Goal: Task Accomplishment & Management: Use online tool/utility

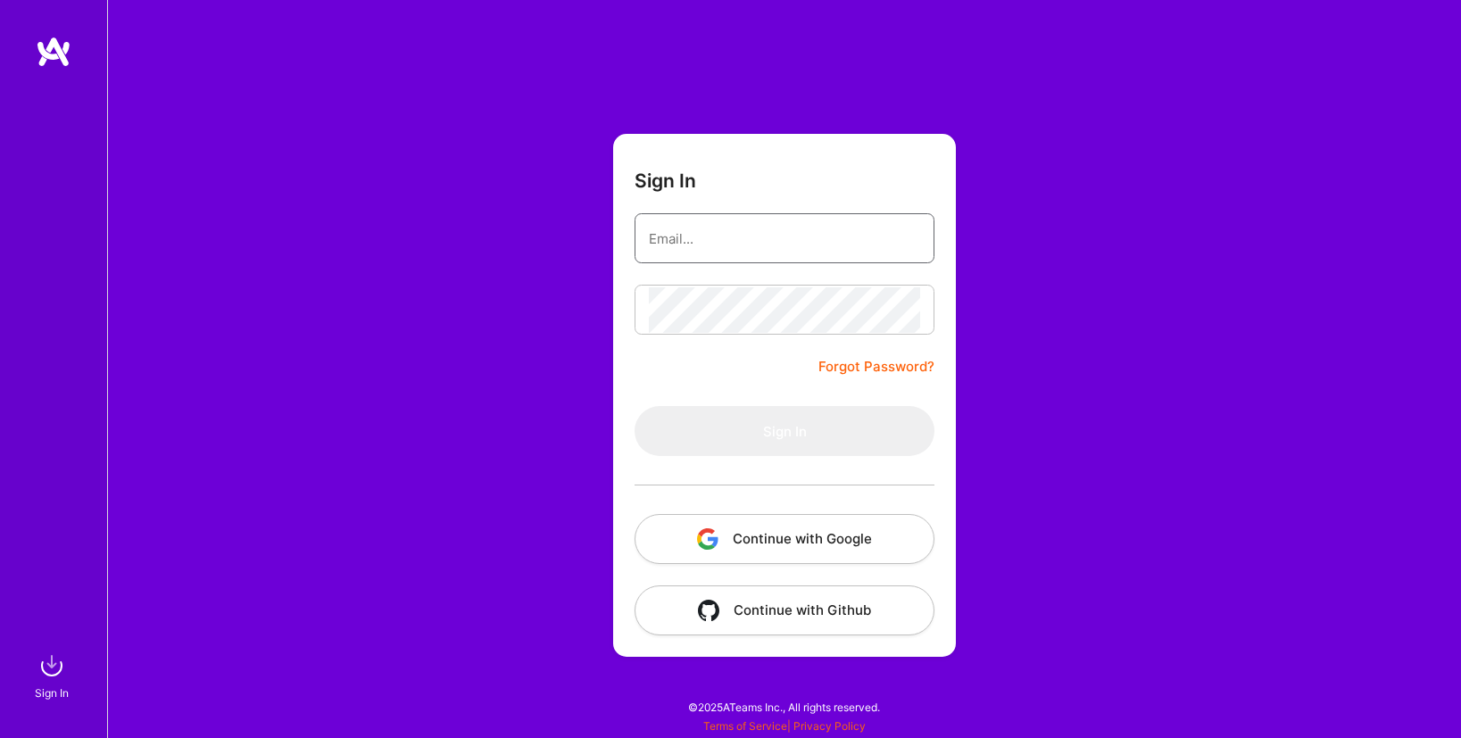
type input "[EMAIL_ADDRESS][PERSON_NAME][DOMAIN_NAME]"
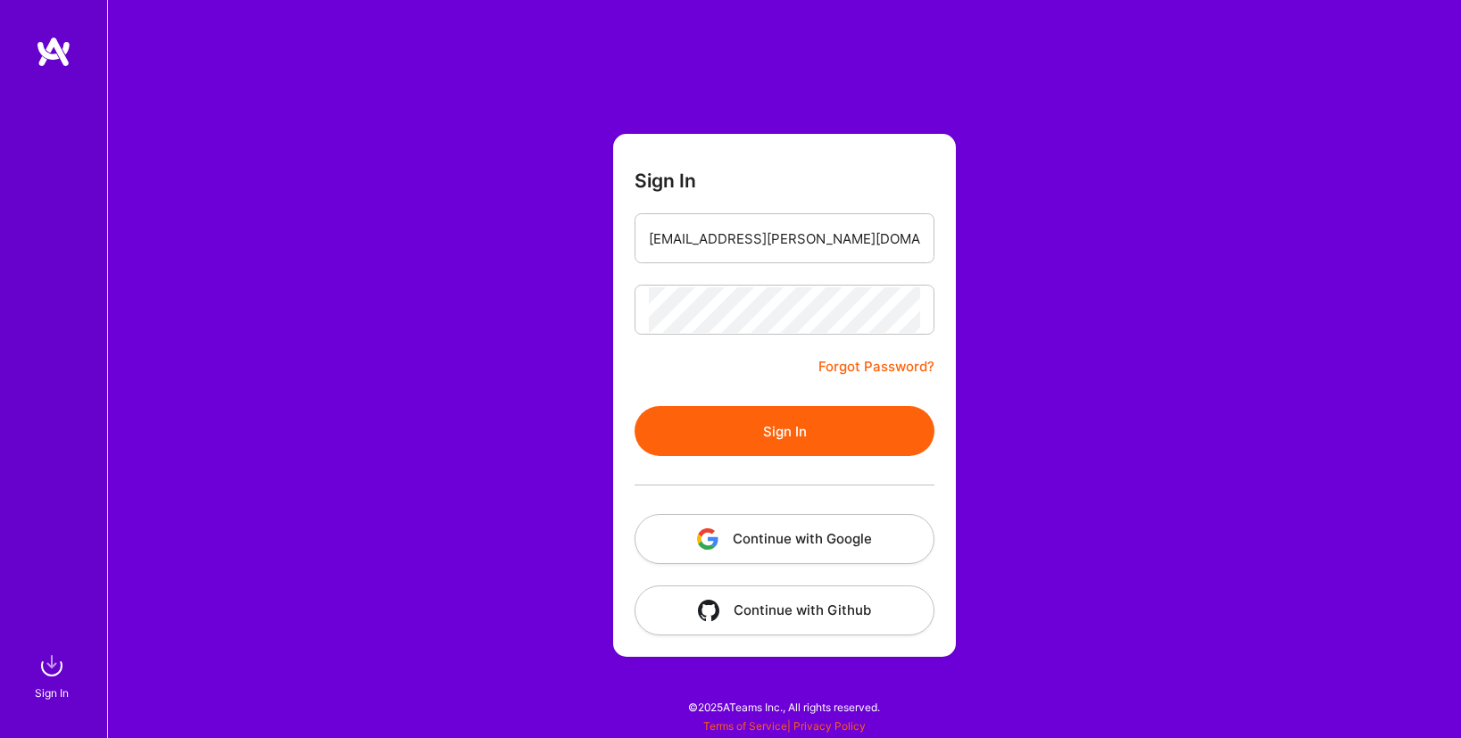
click at [777, 529] on button "Continue with Google" at bounding box center [785, 539] width 300 height 50
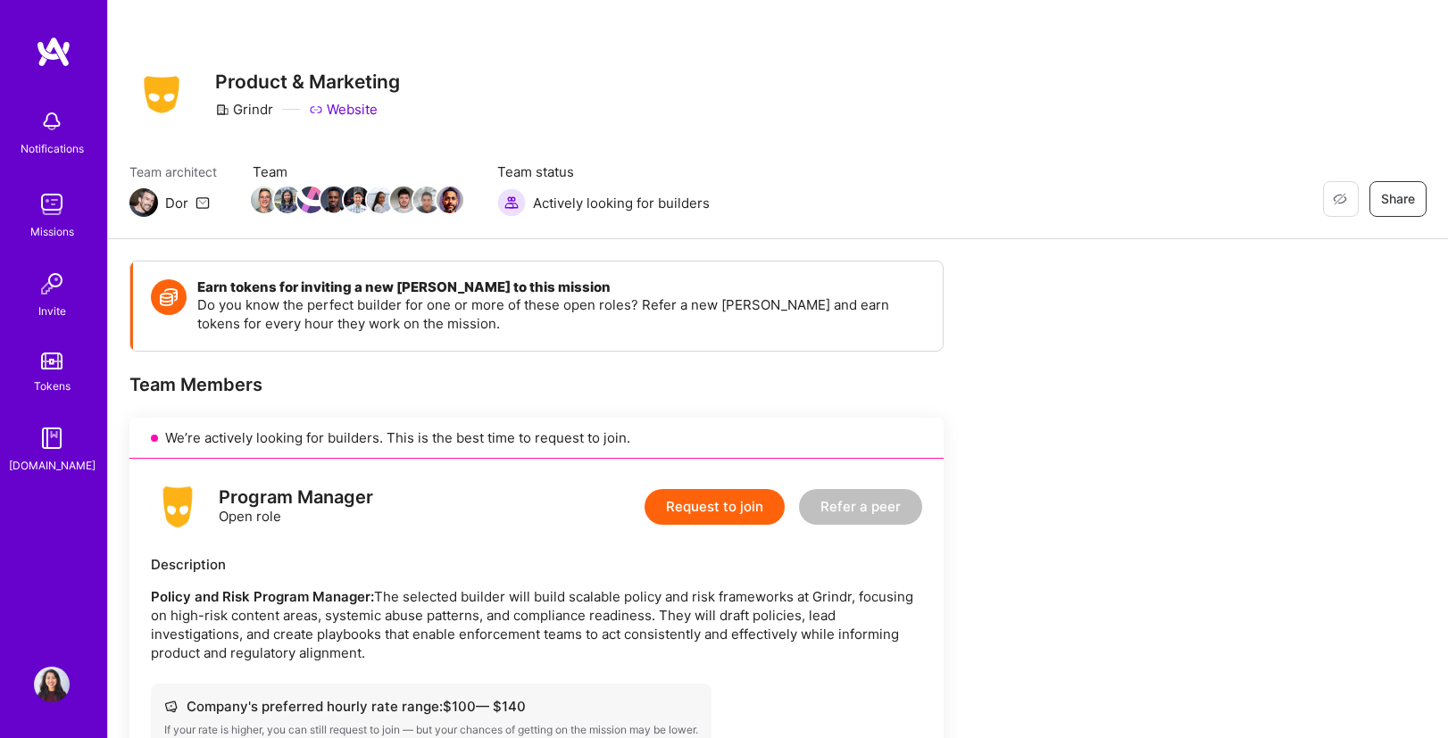
scroll to position [4, 0]
click at [353, 98] on div "Product & Marketing Grindr Website" at bounding box center [307, 94] width 185 height 64
click at [354, 104] on link "Website" at bounding box center [343, 109] width 69 height 19
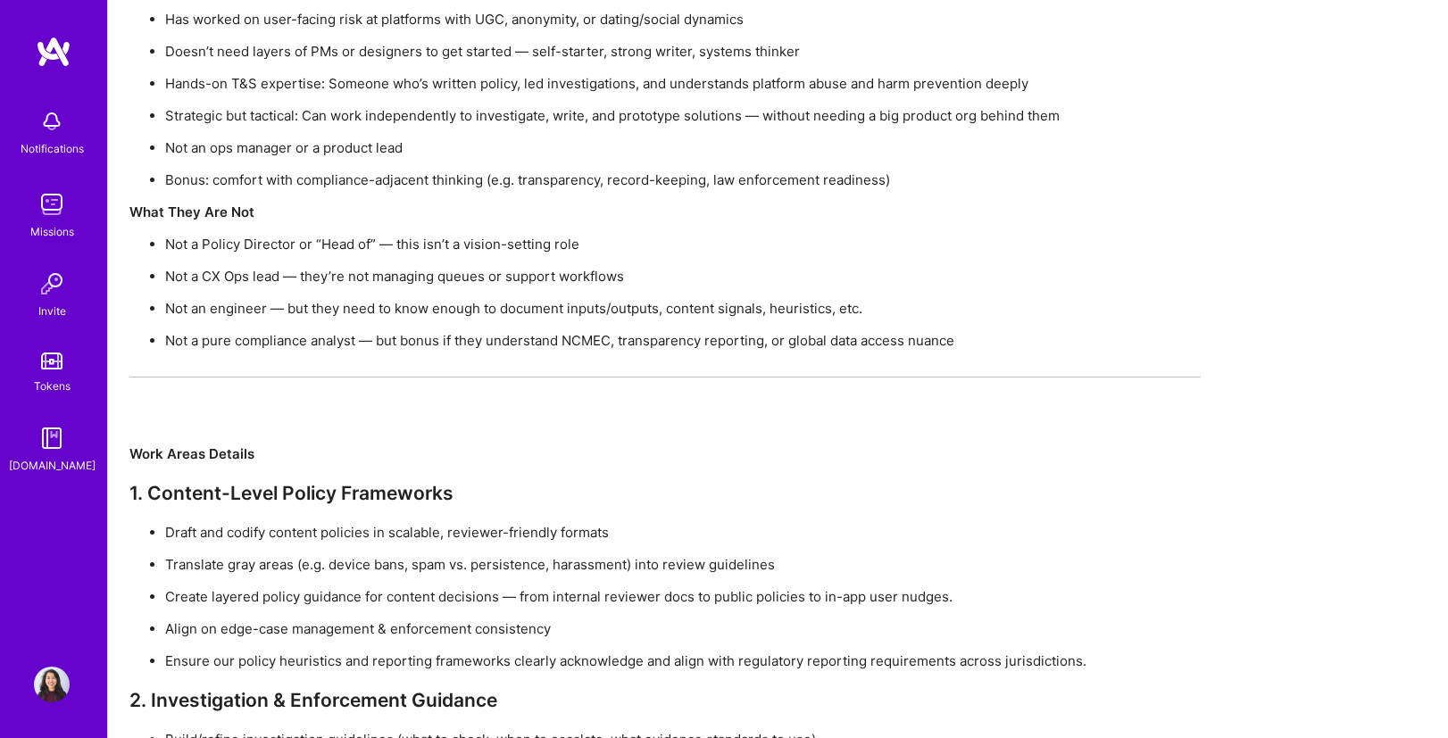
scroll to position [3884, 0]
click at [56, 227] on div "Missions" at bounding box center [52, 231] width 44 height 19
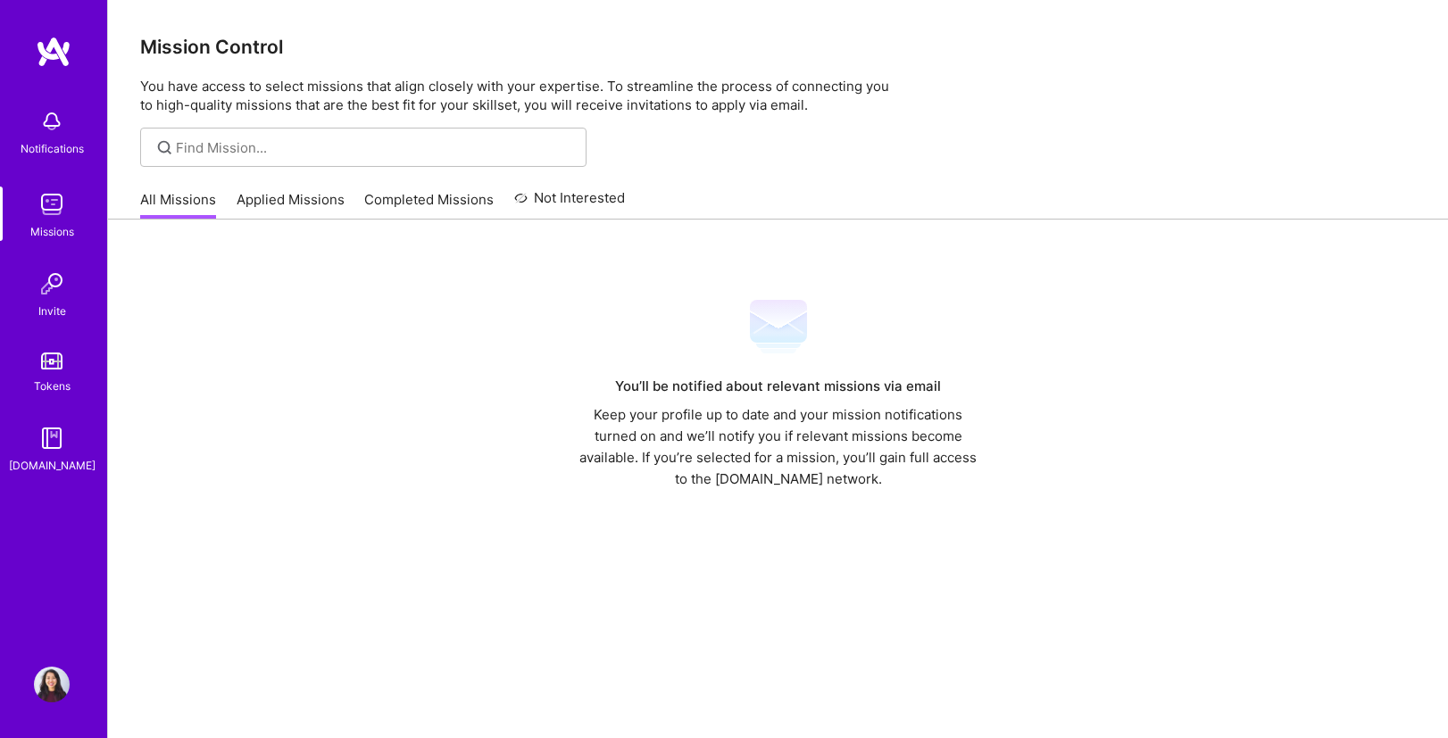
click at [251, 206] on link "Applied Missions" at bounding box center [291, 204] width 108 height 29
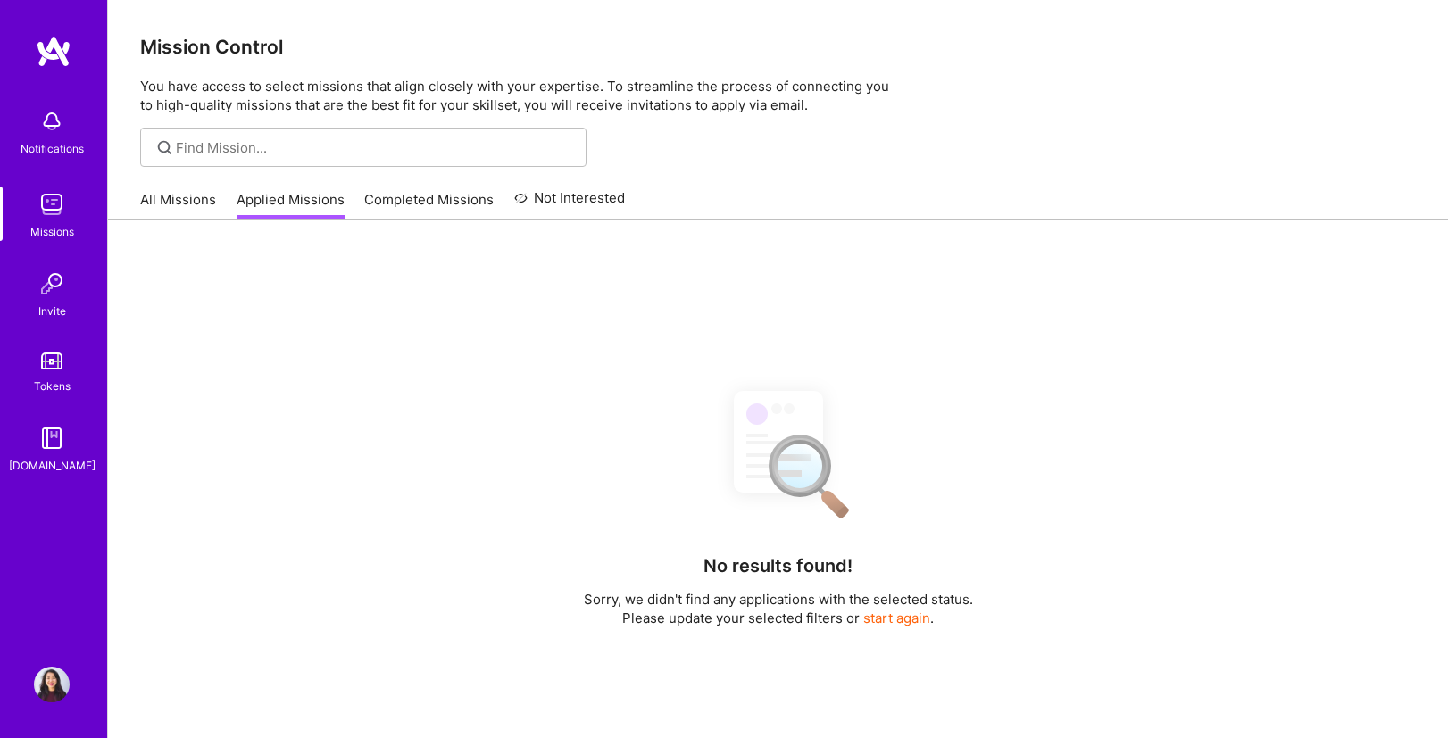
click at [455, 194] on link "Completed Missions" at bounding box center [428, 204] width 129 height 29
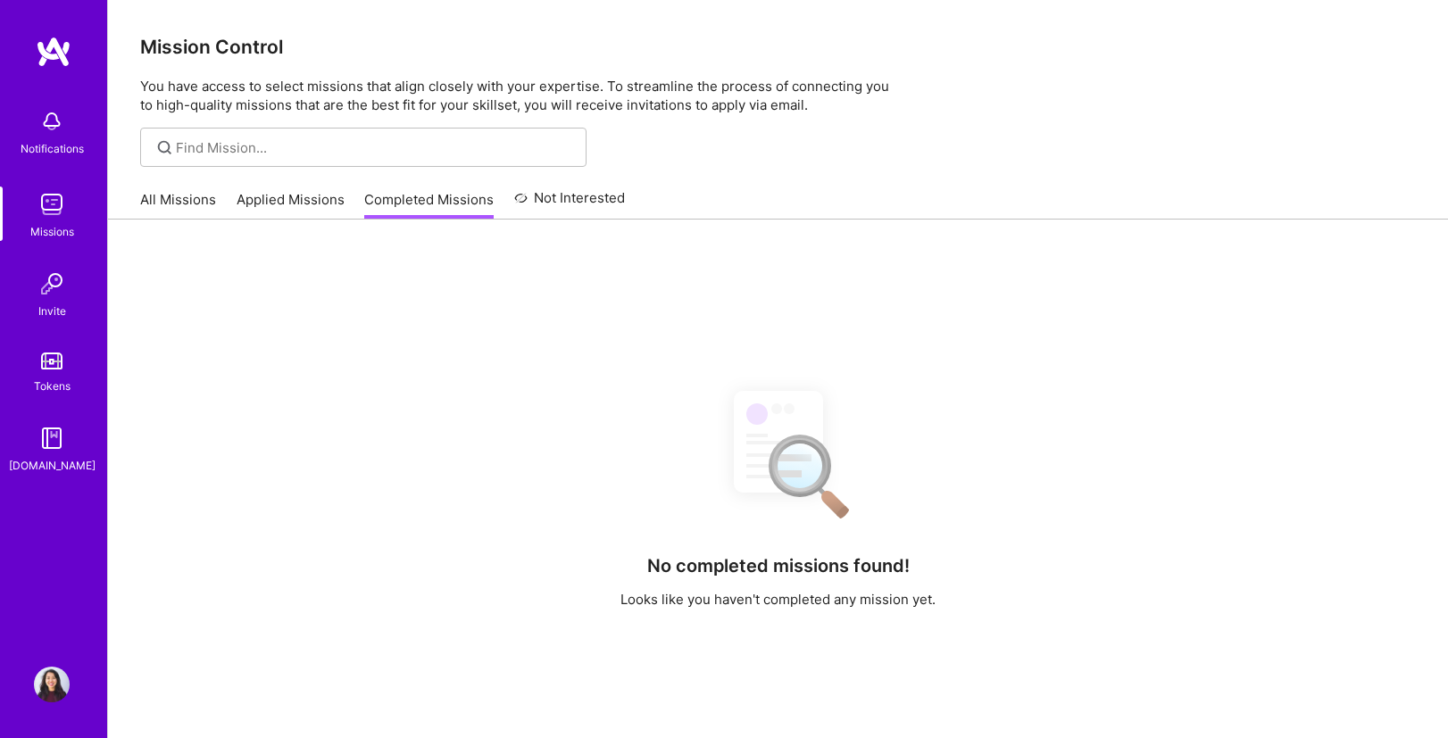
click at [567, 201] on link "Not Interested" at bounding box center [570, 203] width 112 height 32
click at [161, 197] on link "All Missions" at bounding box center [178, 204] width 76 height 29
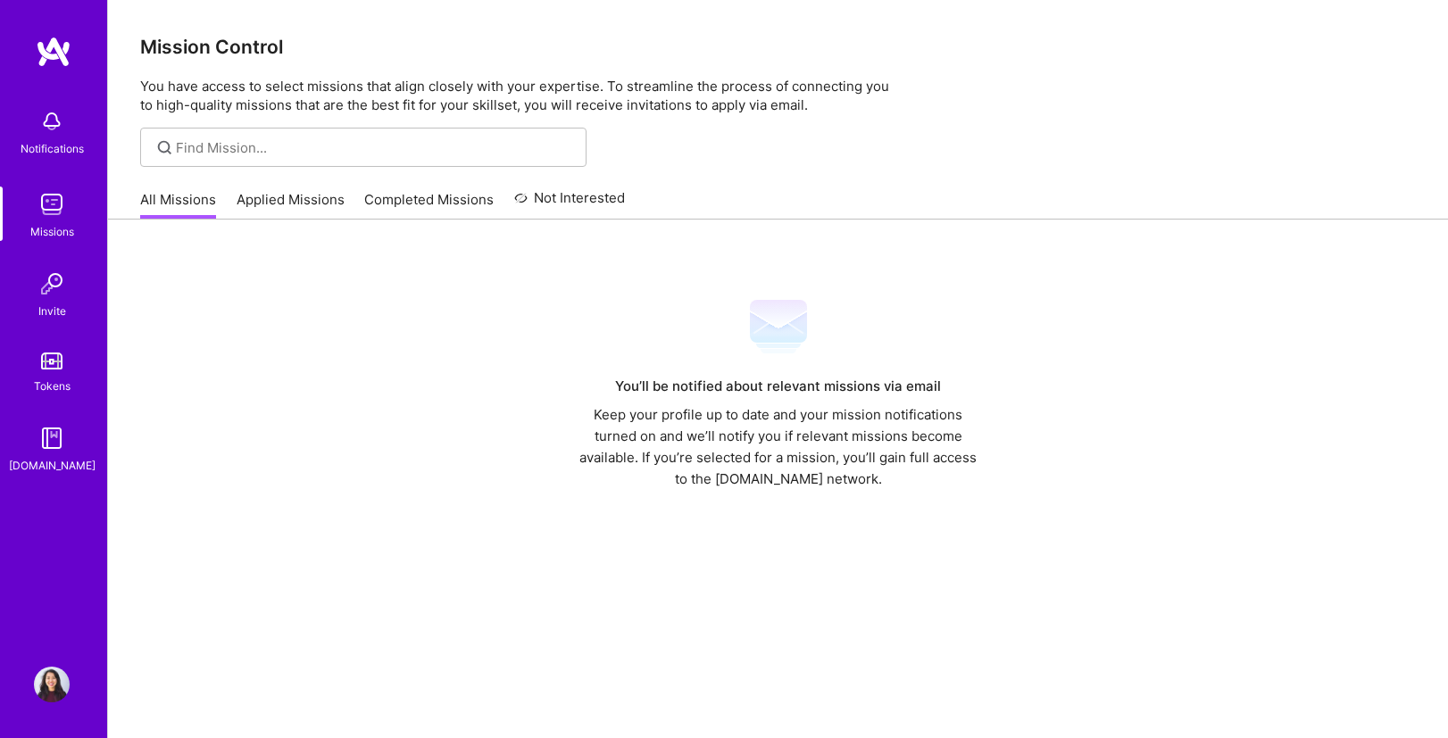
click at [48, 152] on div "Notifications" at bounding box center [52, 148] width 63 height 19
click at [54, 208] on img at bounding box center [52, 205] width 36 height 36
click at [39, 287] on img at bounding box center [52, 284] width 36 height 36
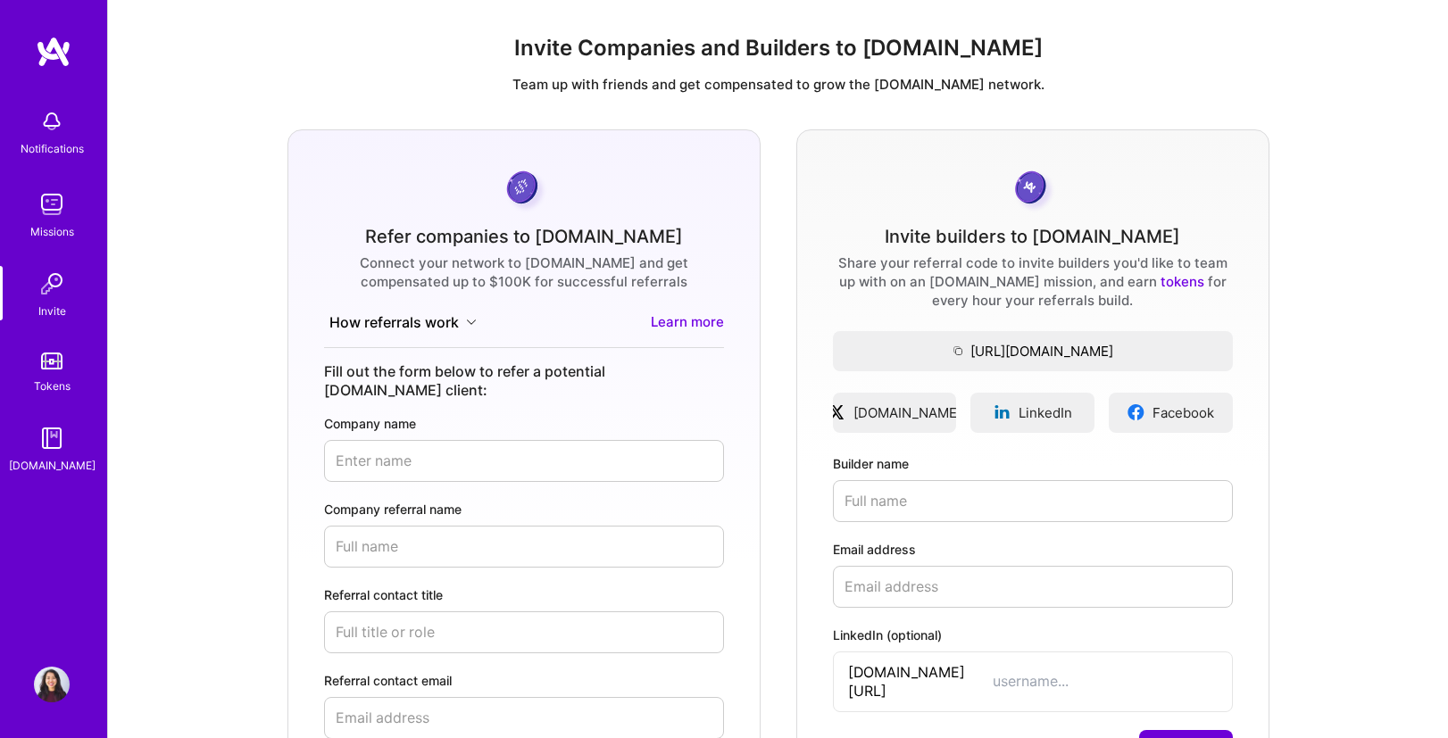
click at [54, 364] on img at bounding box center [51, 361] width 21 height 17
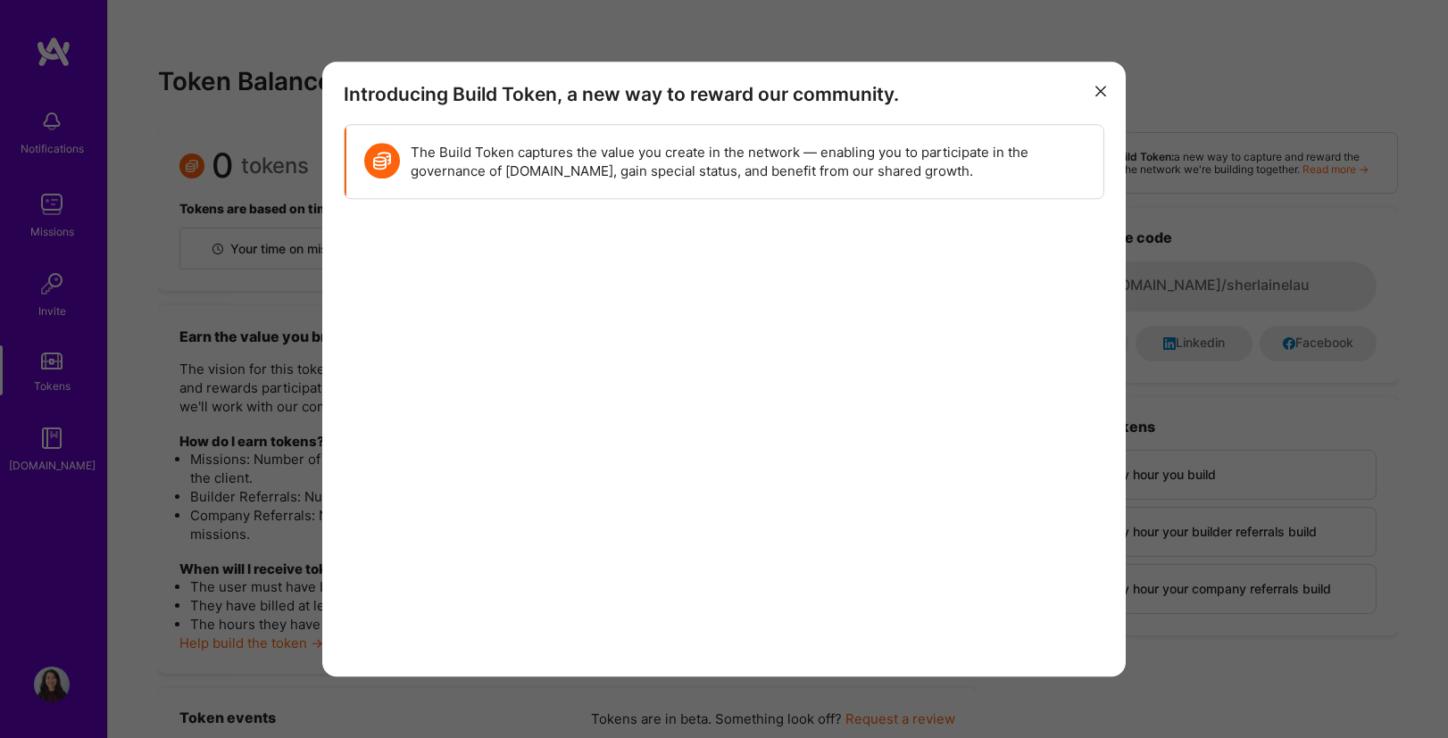
click at [1105, 94] on icon "modal" at bounding box center [1100, 92] width 11 height 11
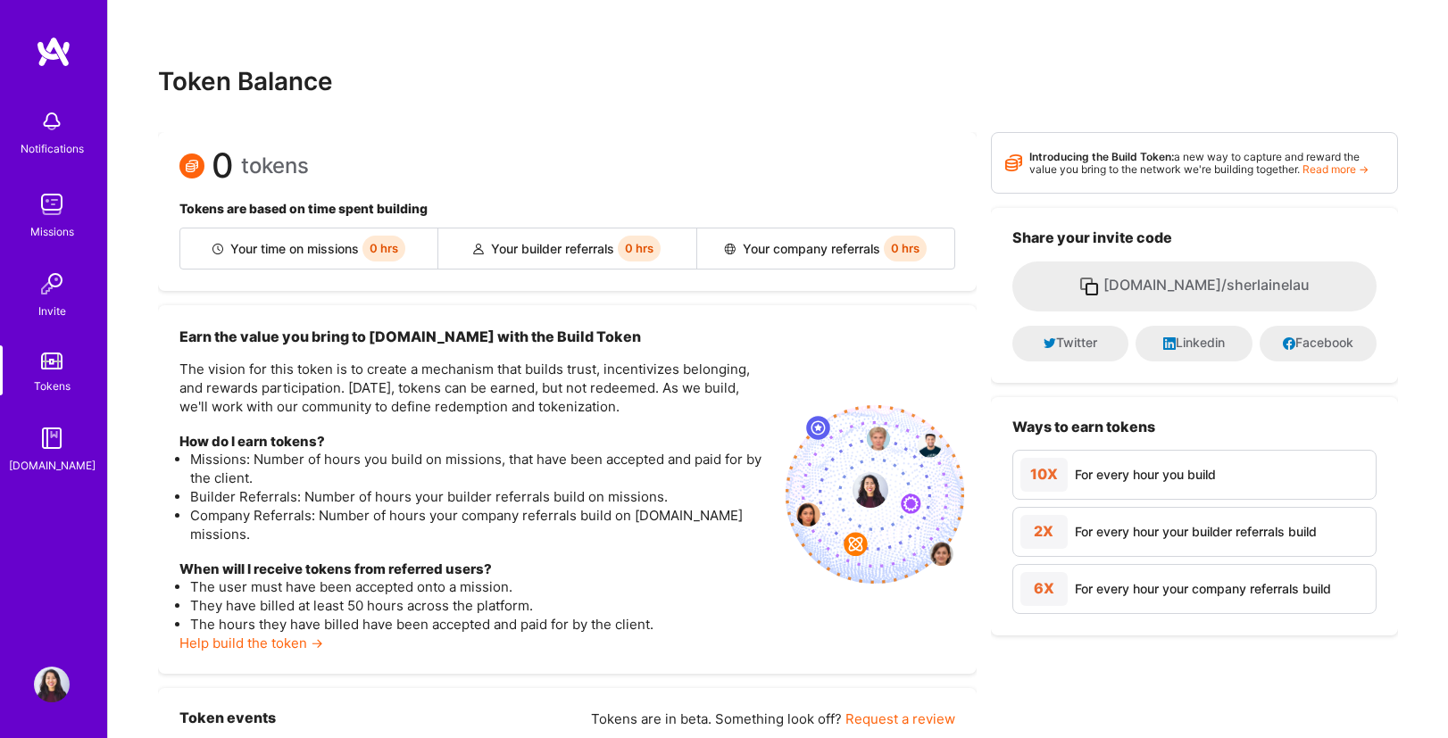
click at [57, 463] on div "[DOMAIN_NAME]" at bounding box center [52, 465] width 87 height 19
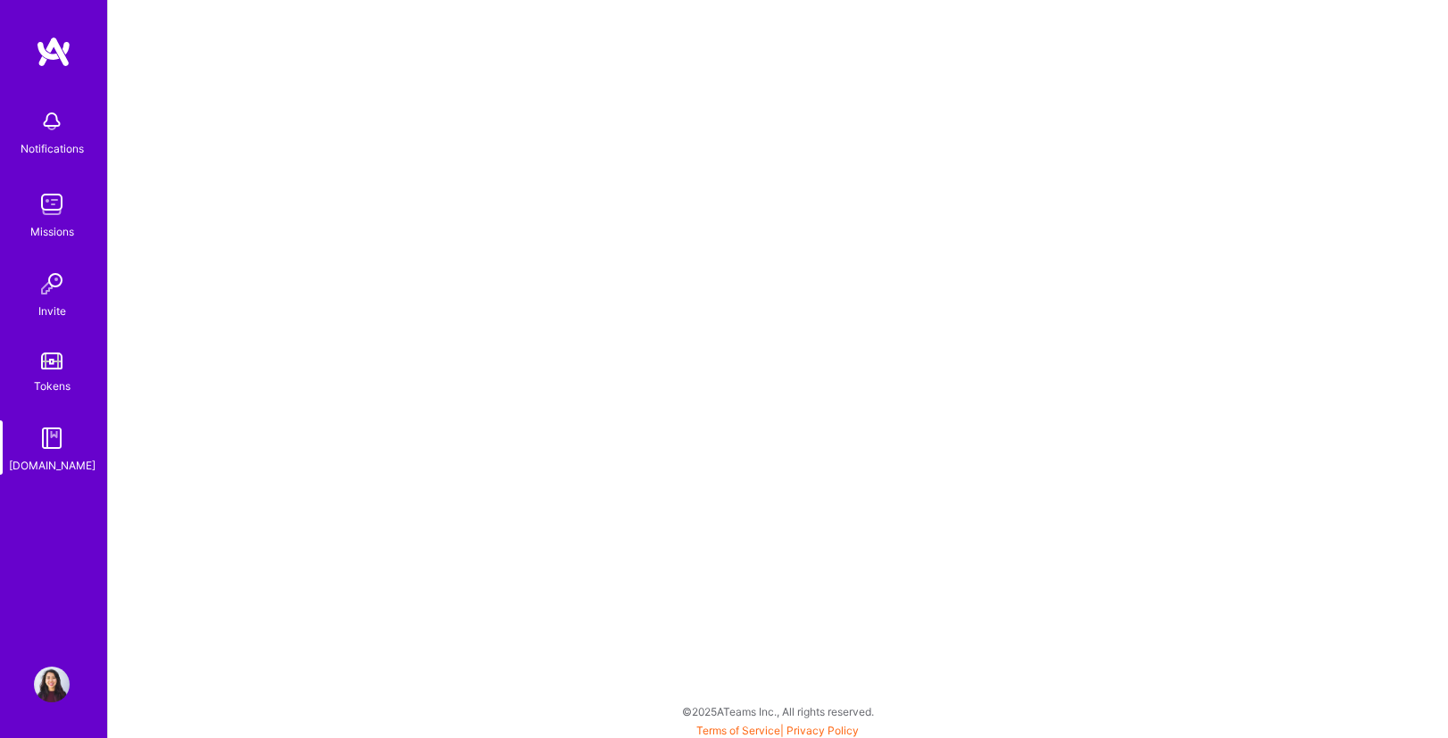
click at [70, 225] on div "Missions" at bounding box center [52, 231] width 44 height 19
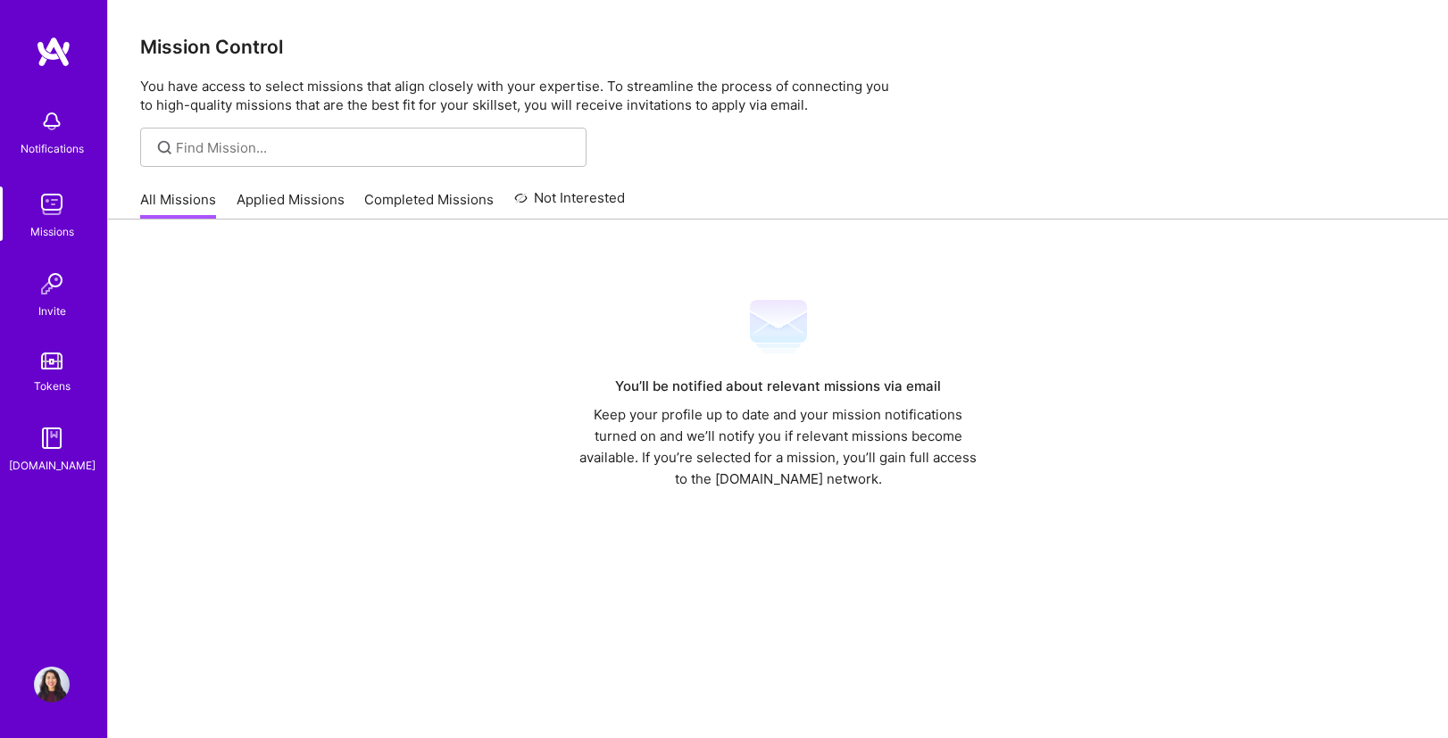
click at [44, 122] on img at bounding box center [52, 122] width 36 height 36
click at [44, 122] on div "Notifications Missions Invite Tokens A.Guide" at bounding box center [53, 287] width 107 height 375
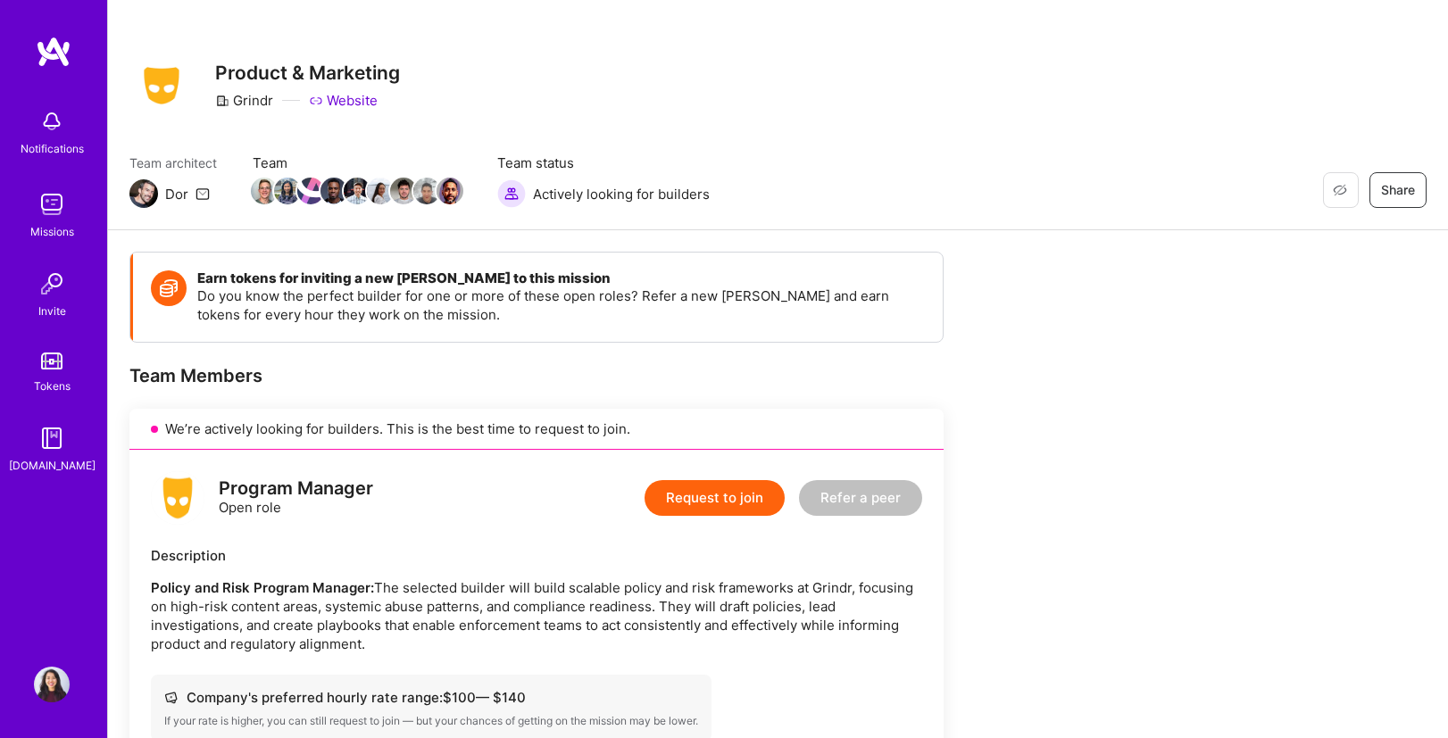
scroll to position [11, 0]
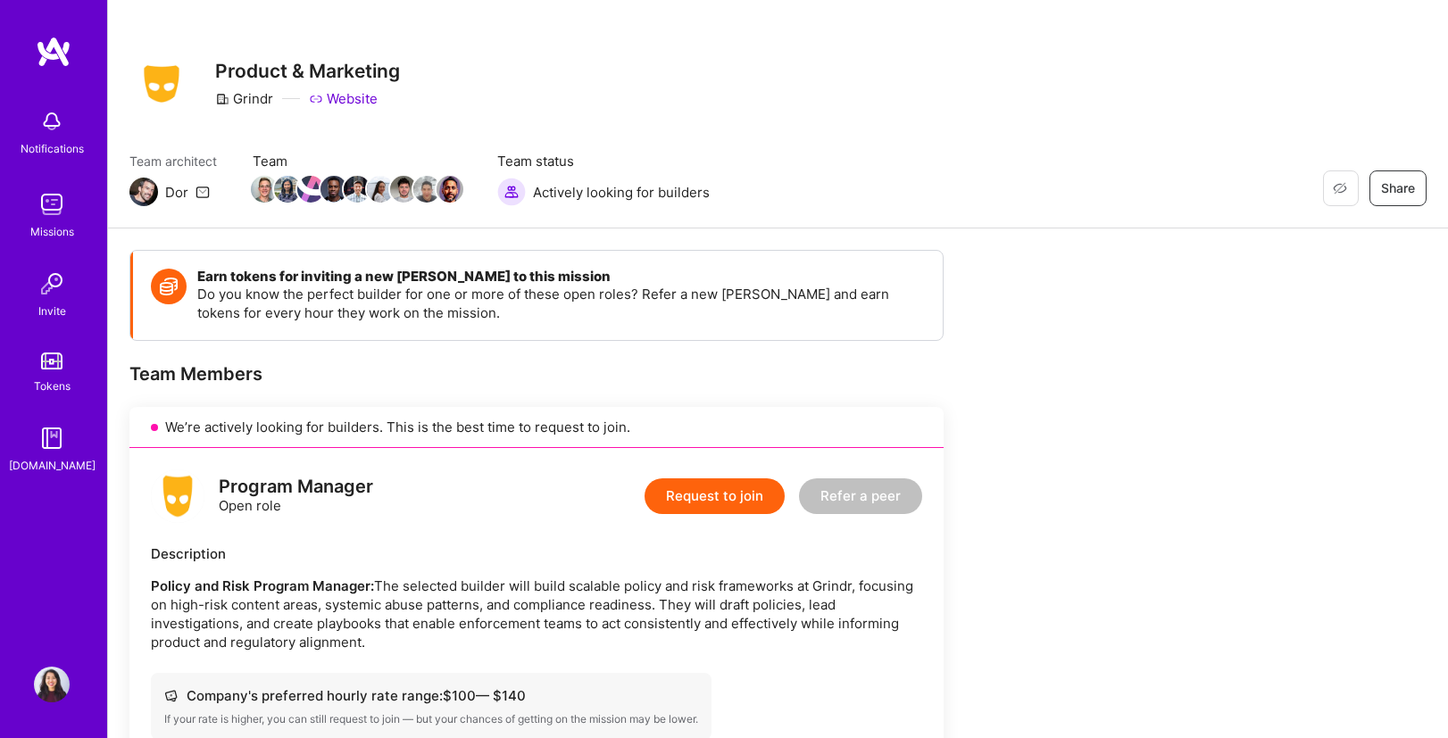
click at [151, 195] on img at bounding box center [143, 192] width 29 height 29
click at [204, 194] on icon at bounding box center [202, 192] width 14 height 14
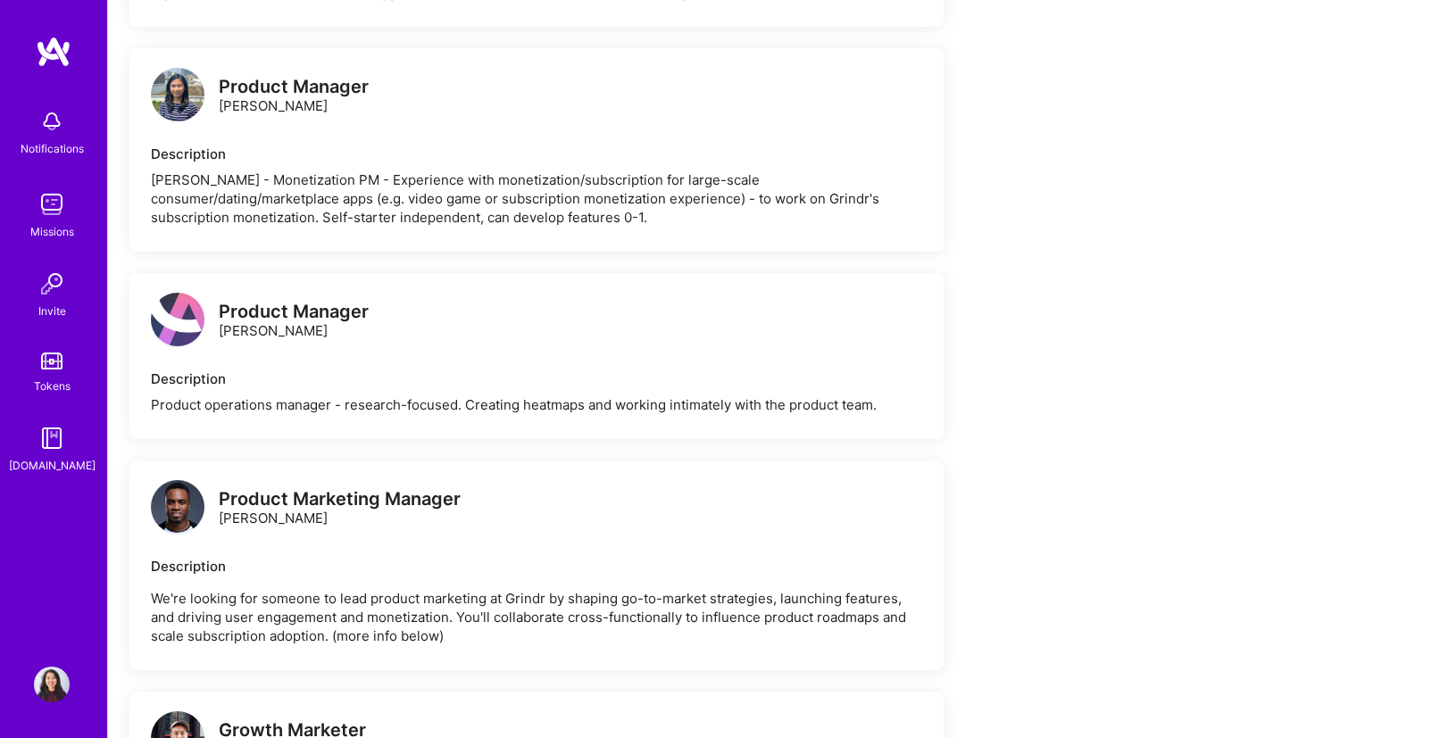
scroll to position [1234, 0]
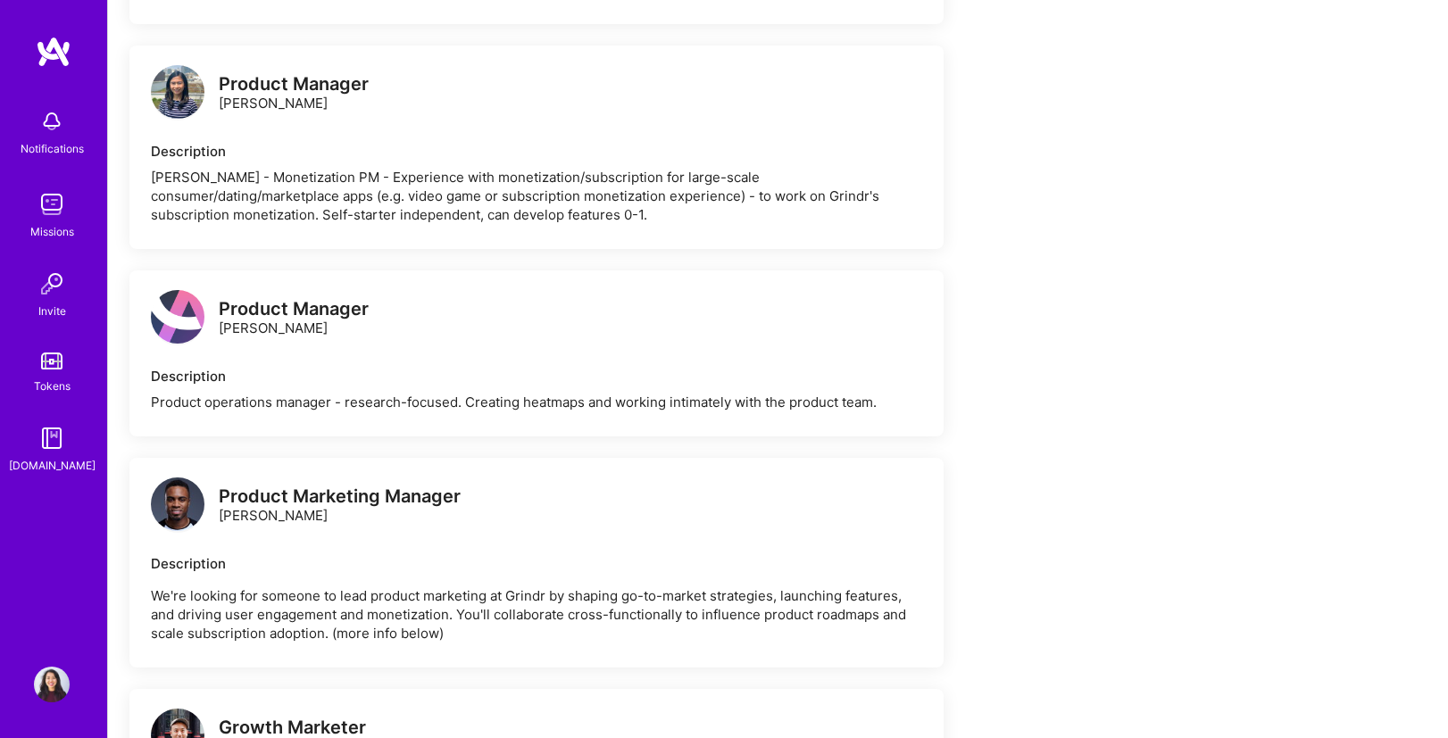
click at [337, 410] on div "Product operations manager - research-focused. Creating heatmaps and working in…" at bounding box center [536, 402] width 771 height 19
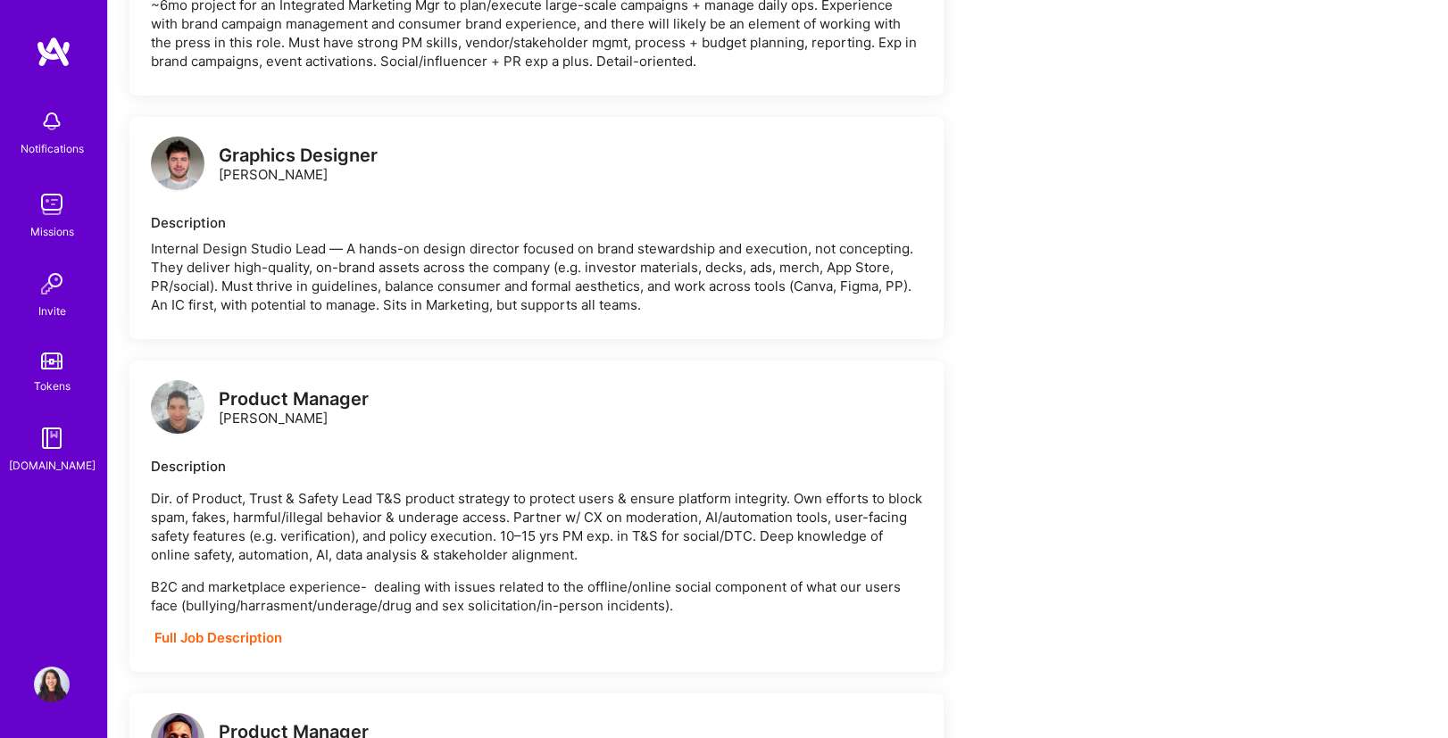
scroll to position [2314, 0]
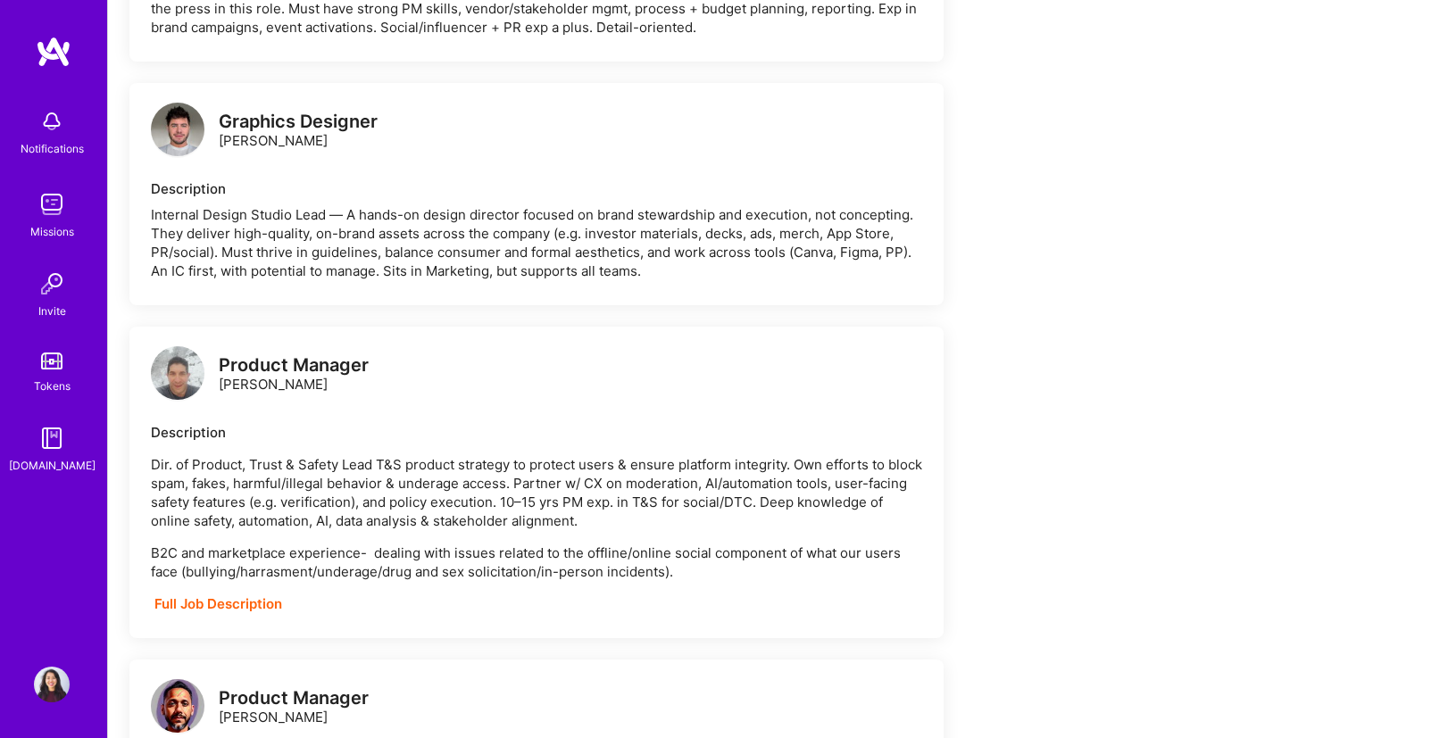
click at [224, 603] on strong "Full Job Description" at bounding box center [218, 603] width 128 height 17
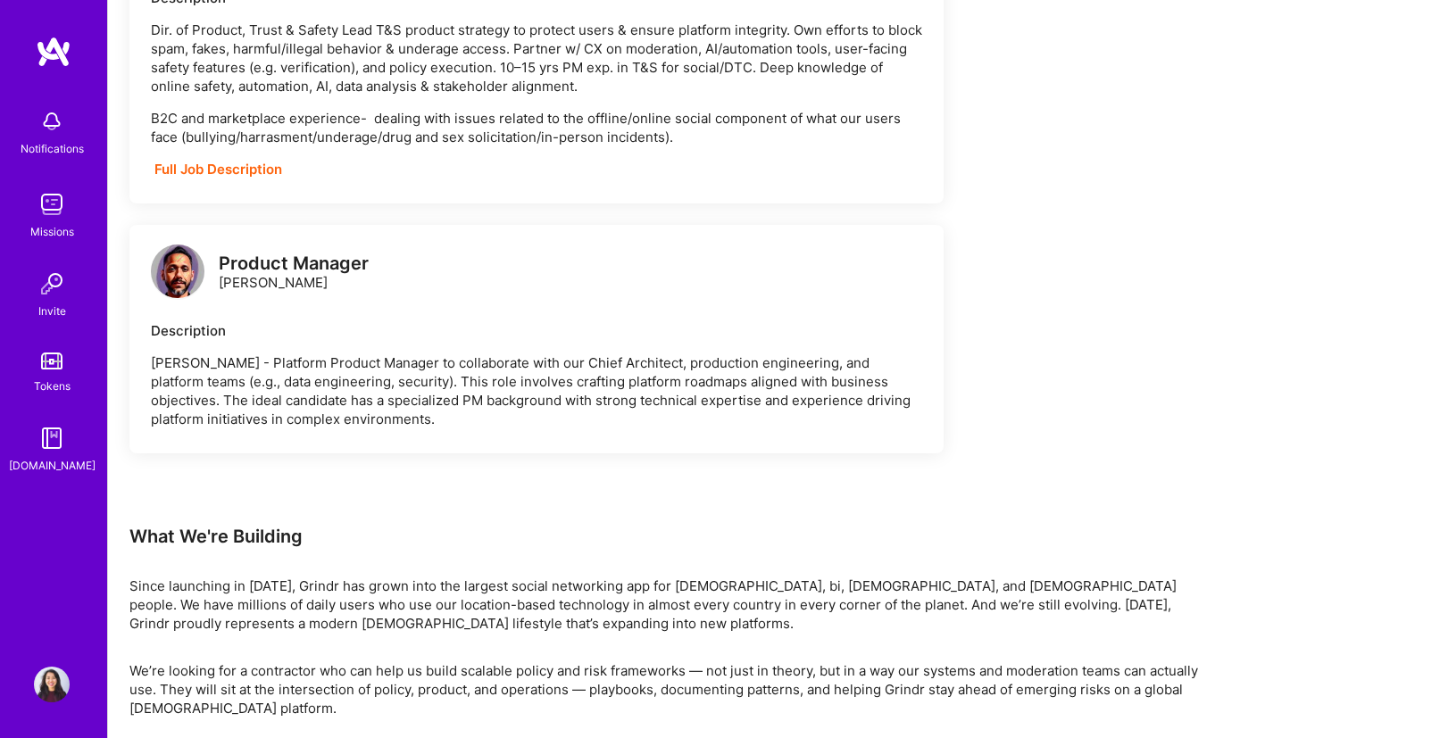
scroll to position [2748, 0]
click at [438, 421] on p "[PERSON_NAME] - Platform Product Manager to collaborate with our Chief Architec…" at bounding box center [536, 391] width 771 height 75
click at [446, 384] on p "[PERSON_NAME] - Platform Product Manager to collaborate with our Chief Architec…" at bounding box center [536, 391] width 771 height 75
click at [175, 349] on div "Description [PERSON_NAME] - Platform Product Manager to collaborate with our Ch…" at bounding box center [536, 375] width 771 height 107
click at [188, 334] on div "Description" at bounding box center [536, 331] width 771 height 19
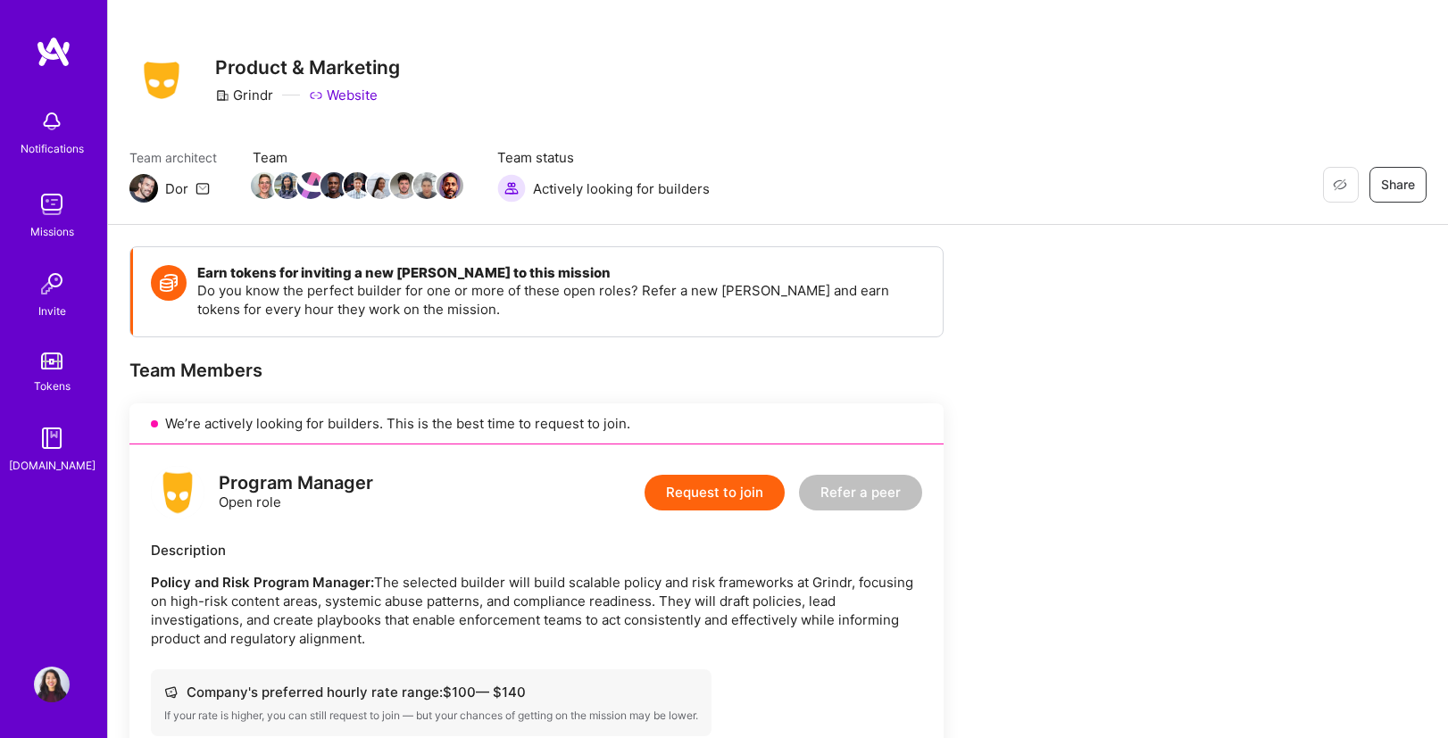
scroll to position [0, 0]
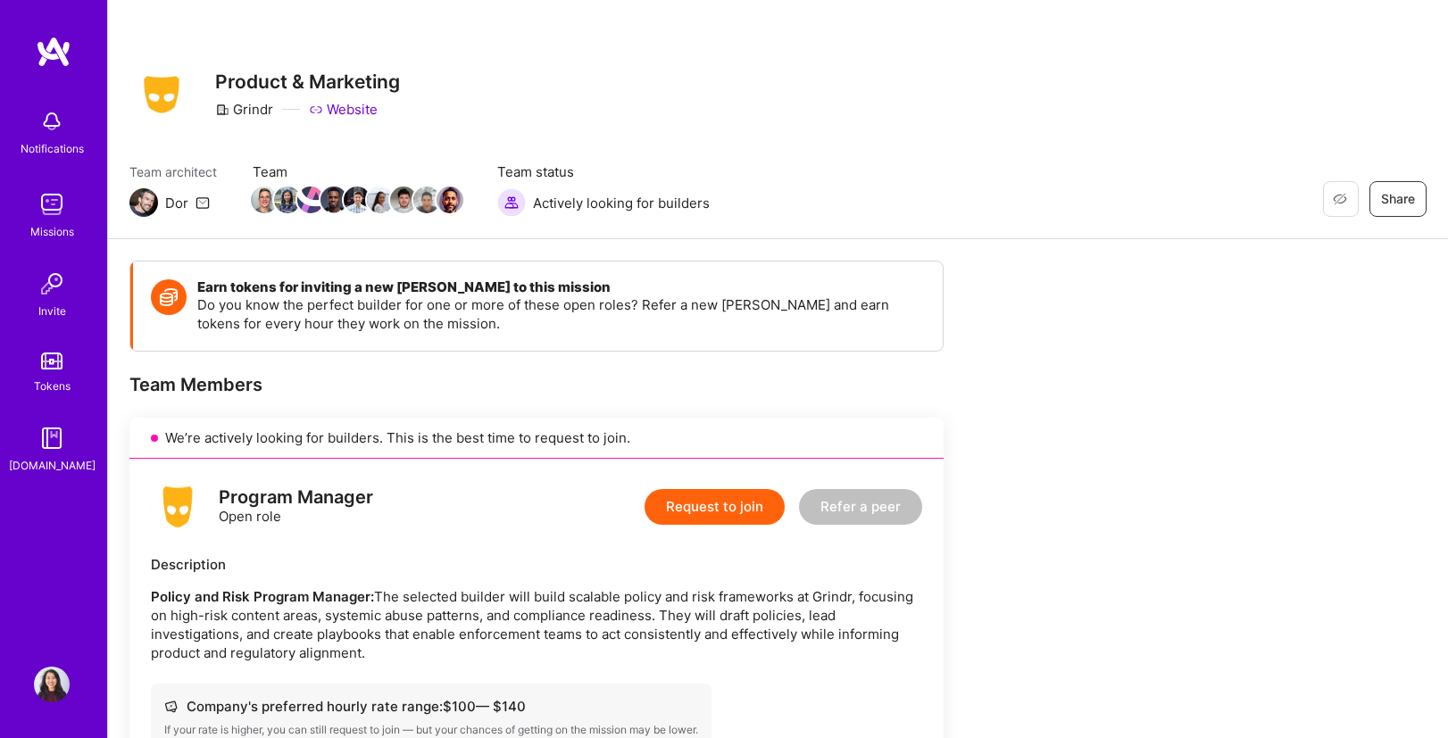
click at [291, 87] on h3 "Product & Marketing" at bounding box center [307, 82] width 185 height 22
click at [198, 201] on icon at bounding box center [202, 202] width 14 height 14
